Goal: Information Seeking & Learning: Learn about a topic

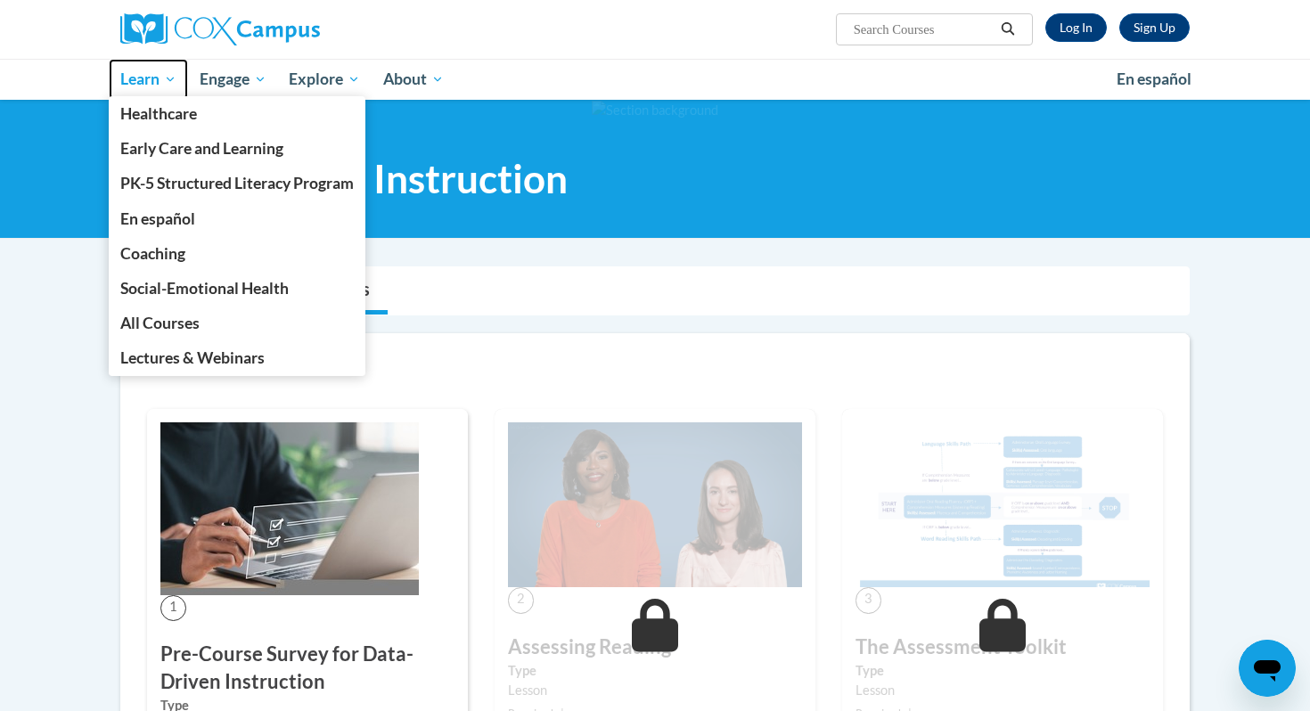
click at [150, 73] on span "Learn" at bounding box center [148, 79] width 56 height 21
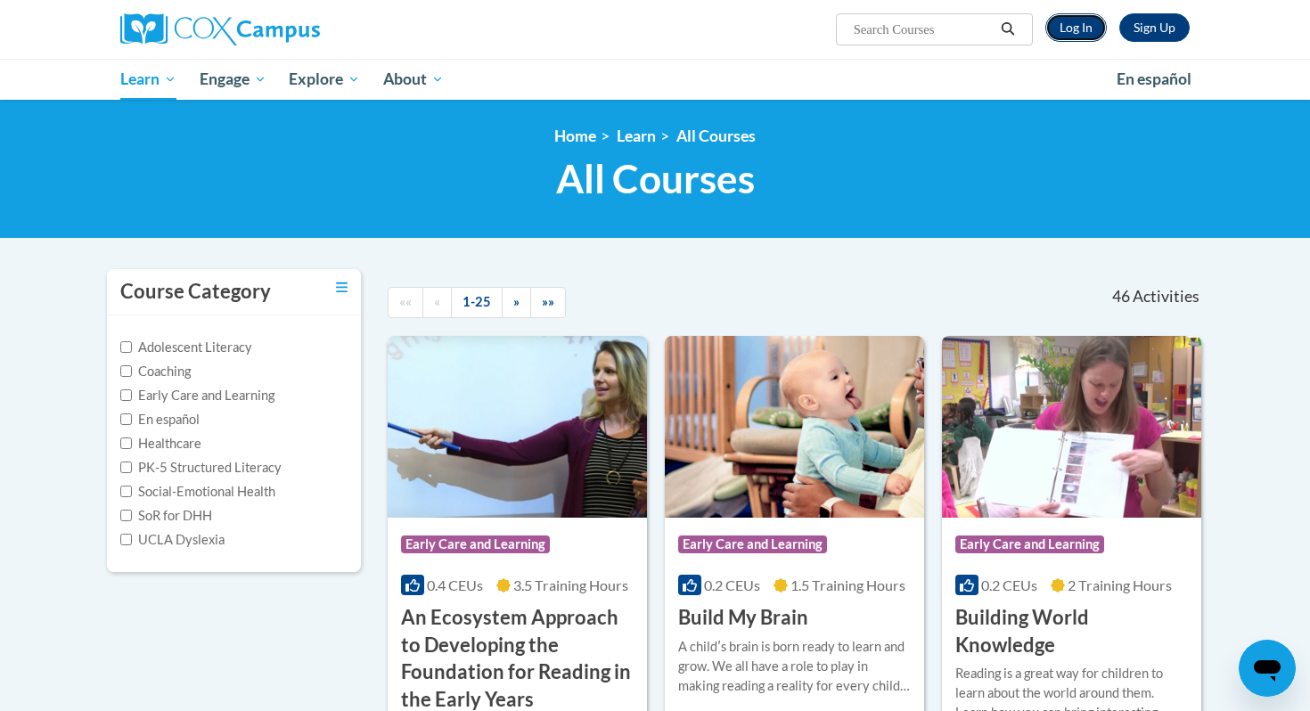
click at [1075, 33] on link "Log In" at bounding box center [1077, 27] width 62 height 29
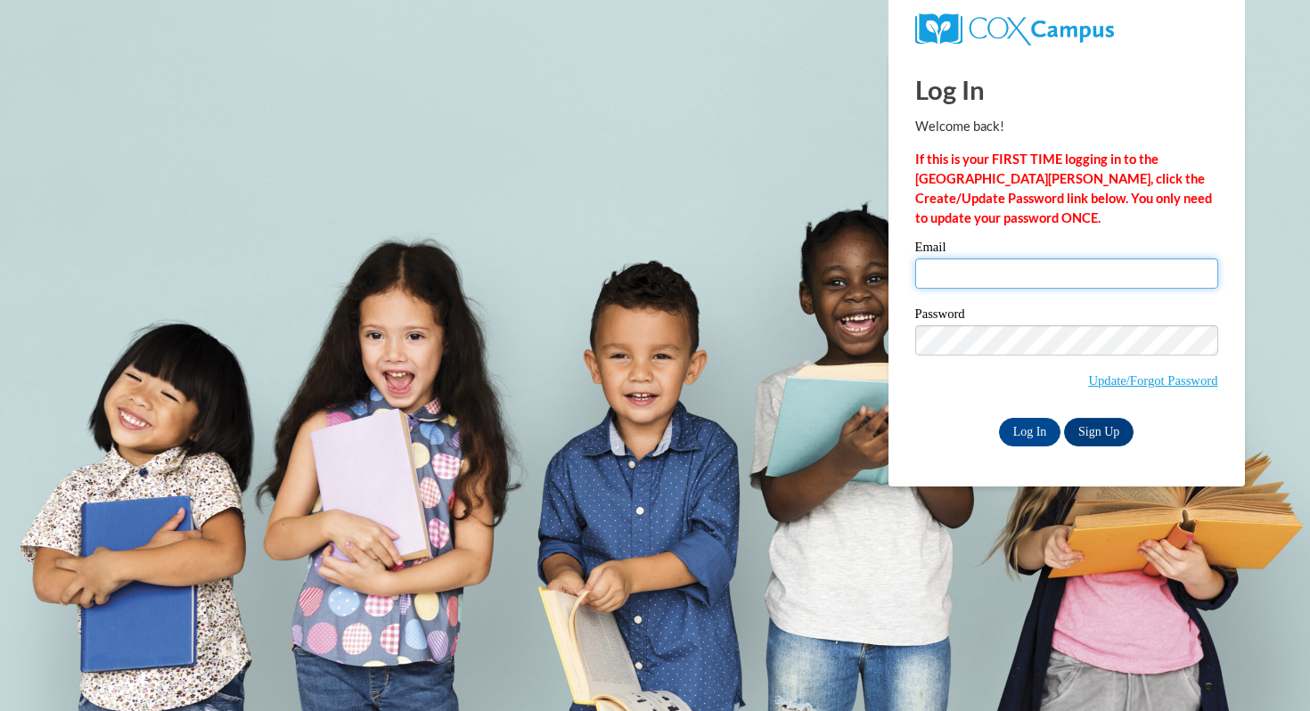
click at [988, 263] on input "Email" at bounding box center [1067, 274] width 303 height 30
type input "twrolstad@mtsd.k12.wi.us"
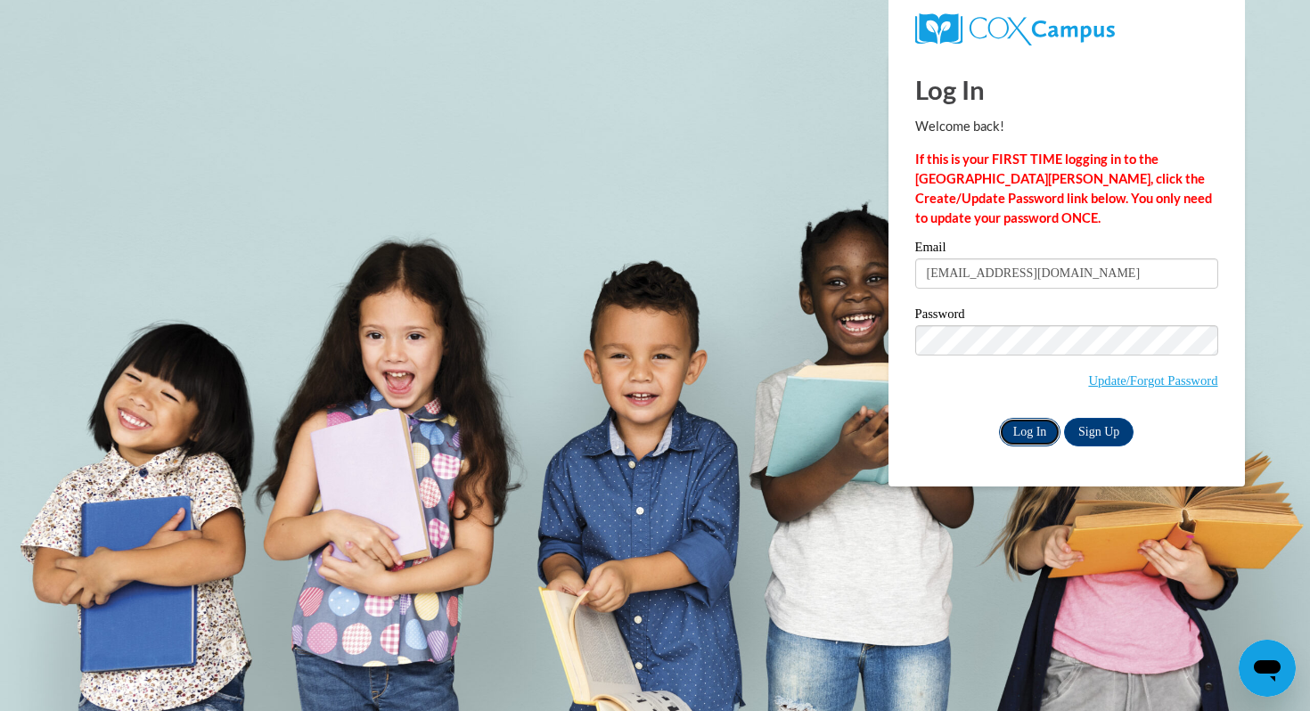
click at [1024, 433] on input "Log In" at bounding box center [1030, 432] width 62 height 29
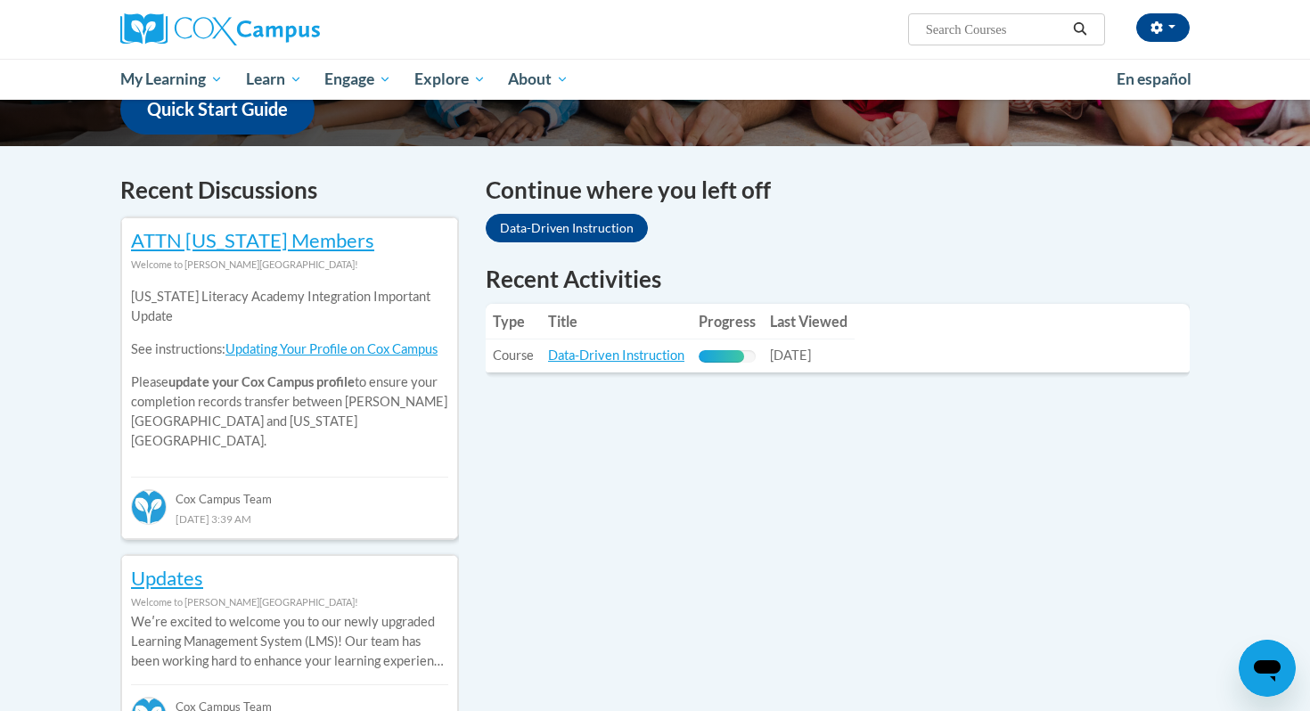
scroll to position [490, 0]
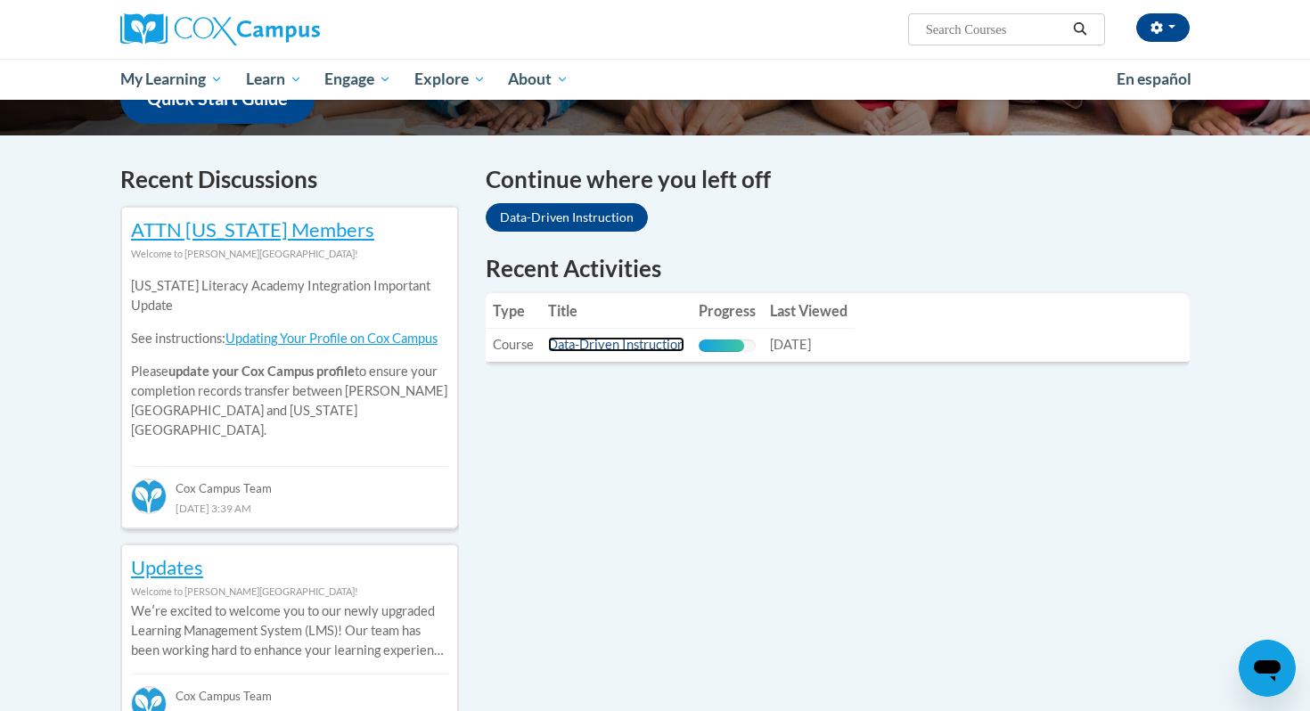
click at [649, 341] on link "Data-Driven Instruction" at bounding box center [616, 344] width 136 height 15
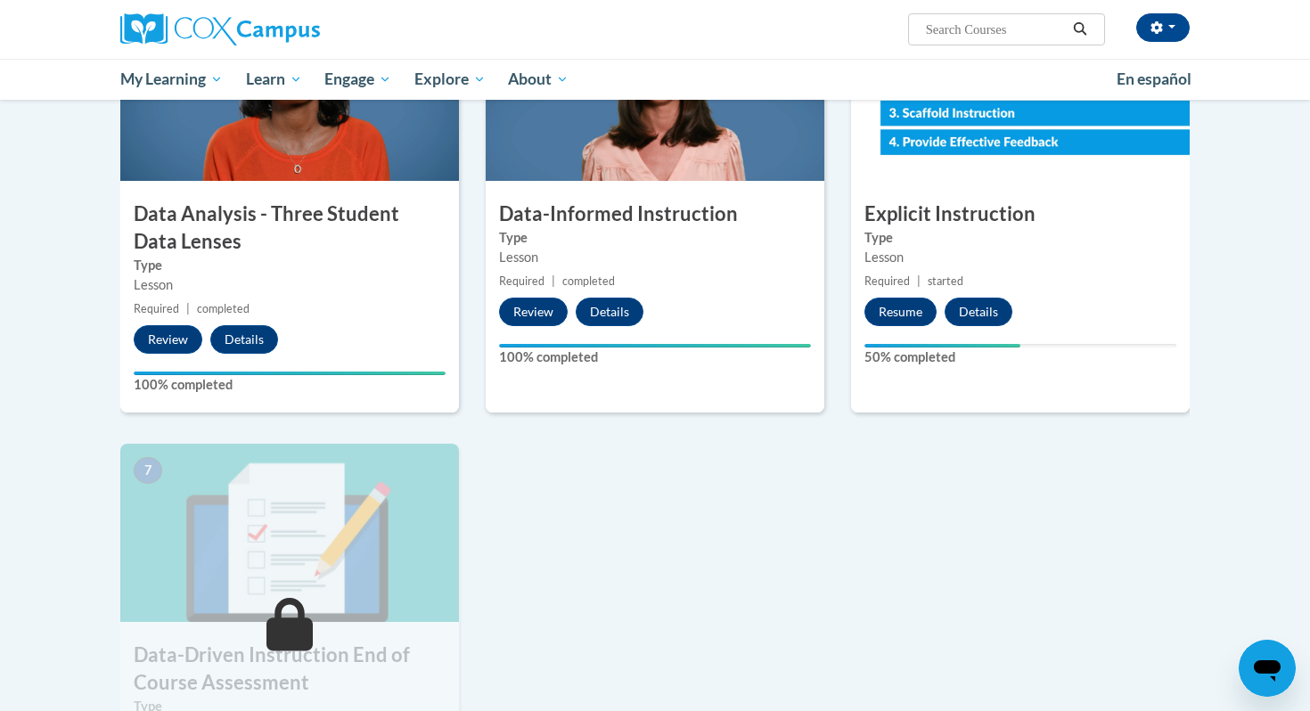
scroll to position [936, 0]
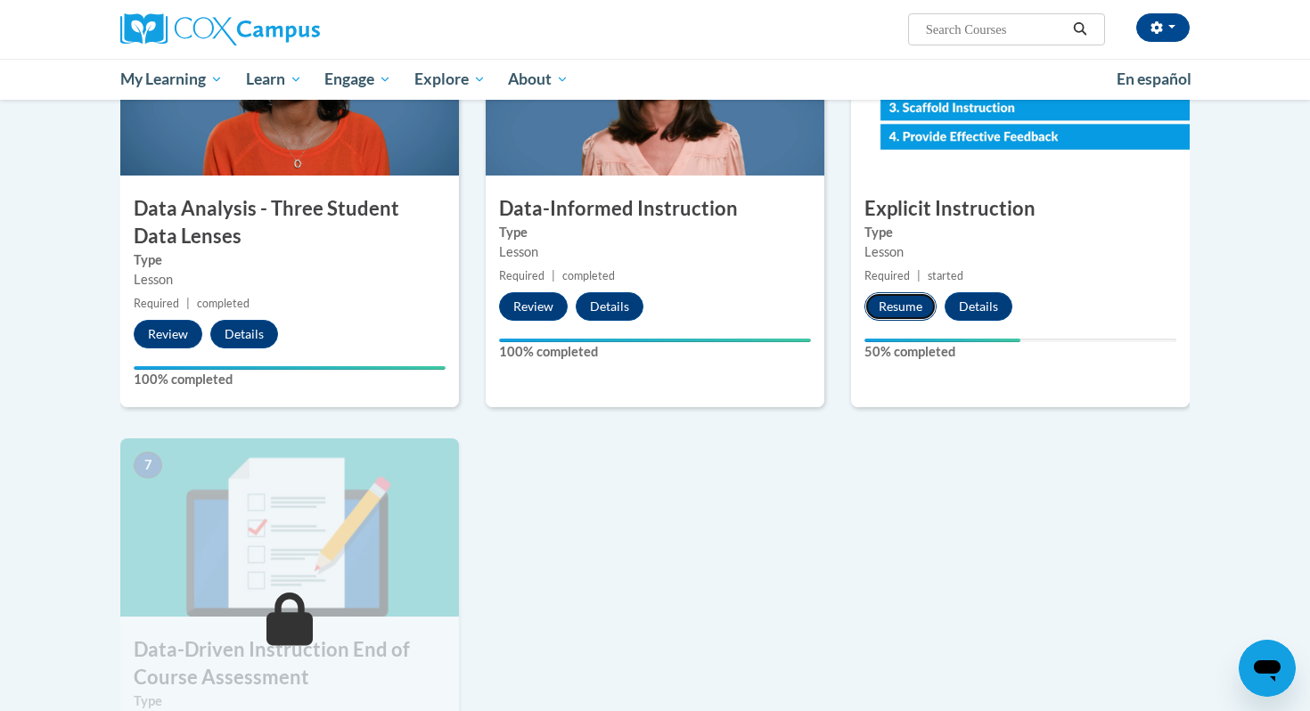
click at [909, 303] on button "Resume" at bounding box center [901, 306] width 72 height 29
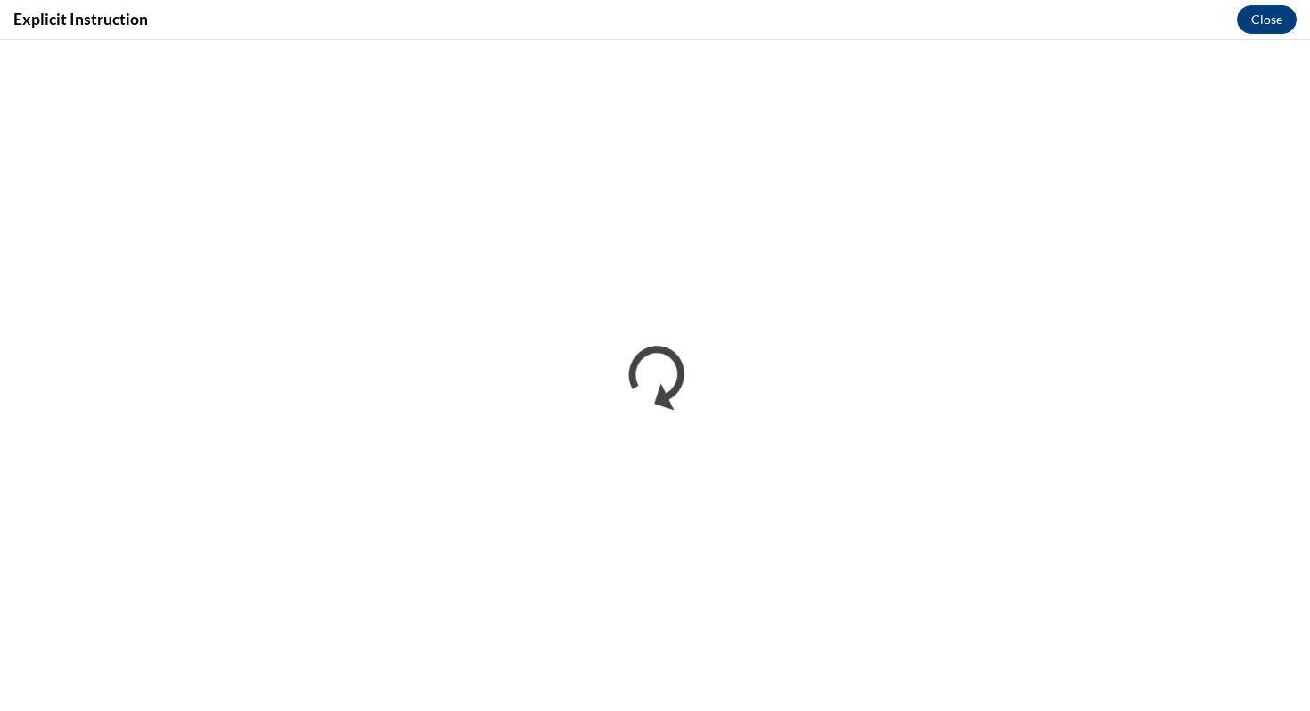
scroll to position [0, 0]
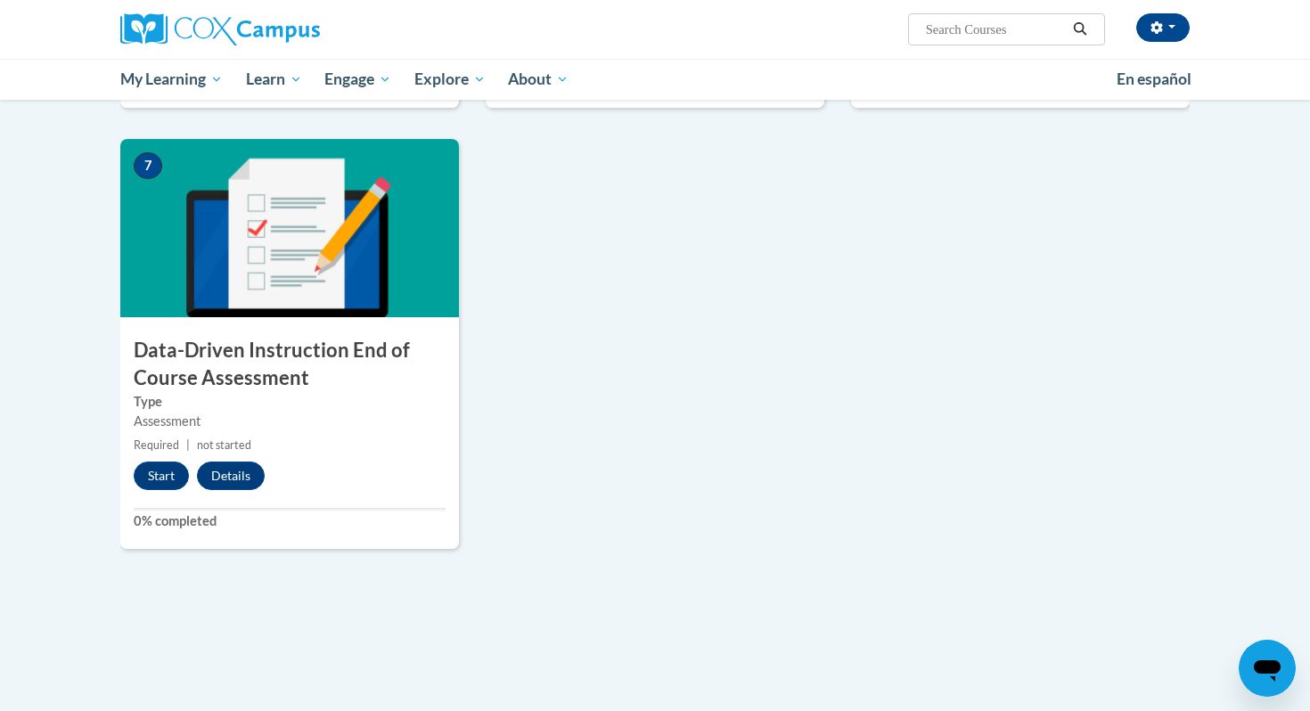
scroll to position [1239, 0]
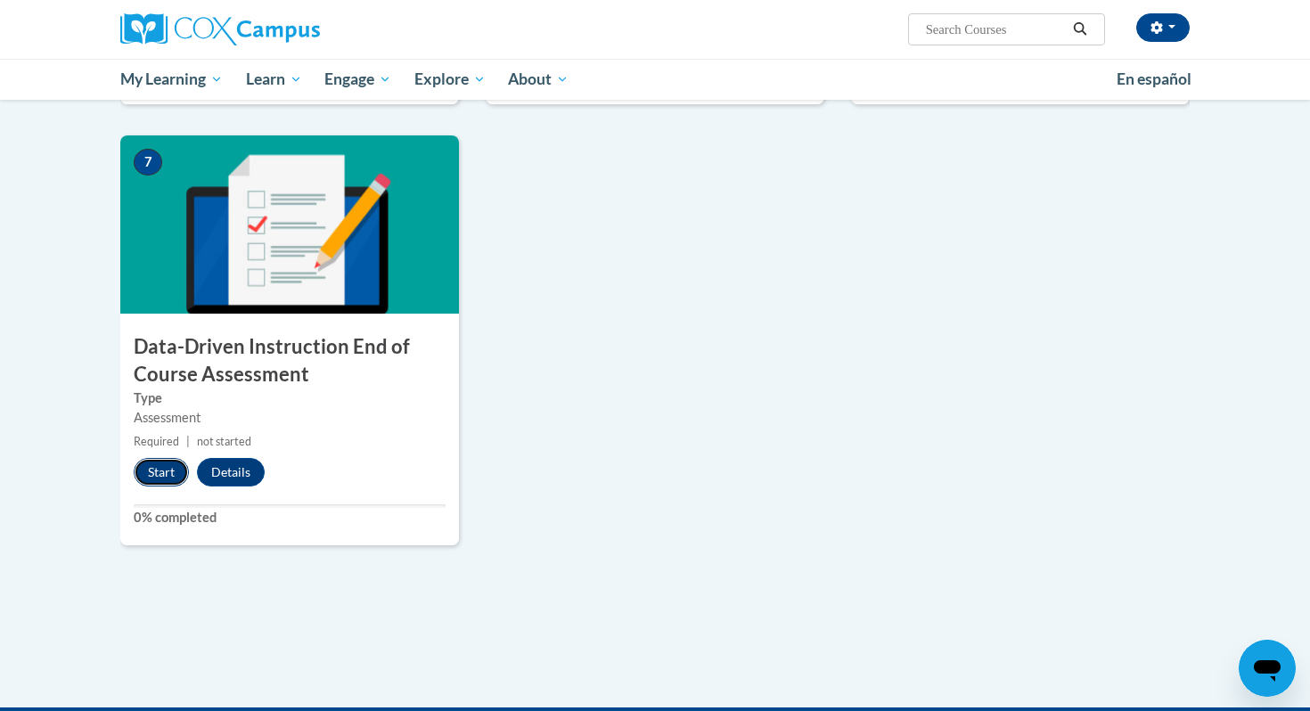
click at [160, 473] on button "Start" at bounding box center [161, 472] width 55 height 29
